Goal: Information Seeking & Learning: Learn about a topic

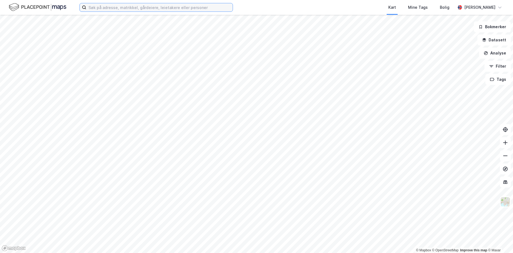
click at [152, 9] on input at bounding box center [159, 7] width 146 height 8
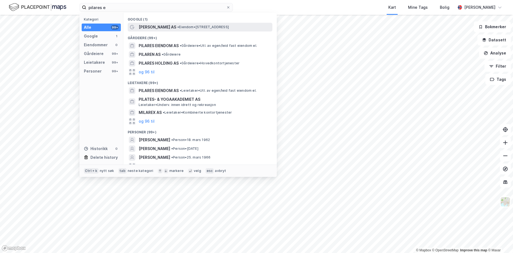
click at [173, 28] on span "[PERSON_NAME] AS" at bounding box center [158, 27] width 38 height 7
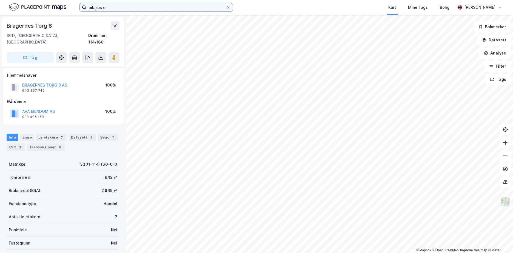
click at [125, 7] on input "pilares e" at bounding box center [156, 7] width 140 height 8
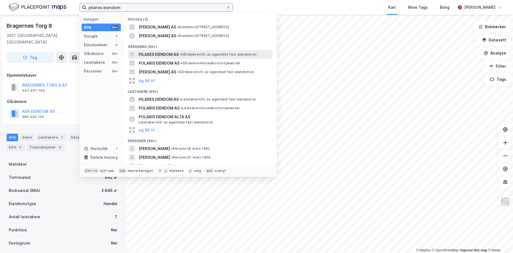
type input "pilares eiendom"
click at [162, 56] on span "PILARES EIENDOM AS" at bounding box center [159, 54] width 40 height 7
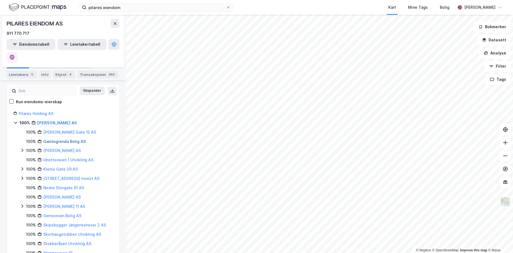
scroll to position [45, 0]
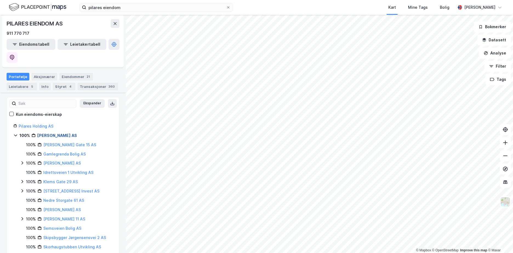
drag, startPoint x: 81, startPoint y: 121, endPoint x: 38, endPoint y: 123, distance: 43.1
click at [38, 132] on div "100% [PERSON_NAME] AS" at bounding box center [65, 135] width 93 height 7
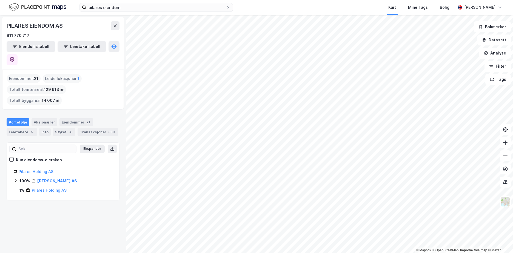
copy link "[PERSON_NAME] AS"
